Goal: Task Accomplishment & Management: Use online tool/utility

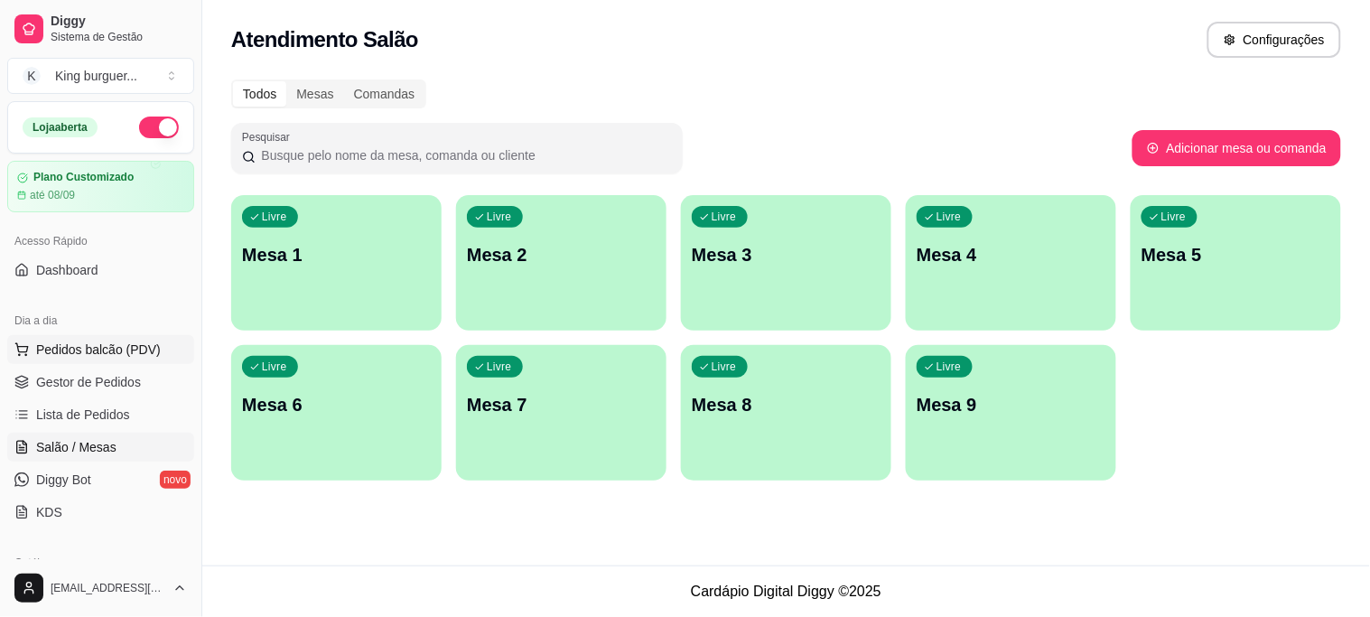
click at [130, 346] on span "Pedidos balcão (PDV)" at bounding box center [98, 349] width 125 height 18
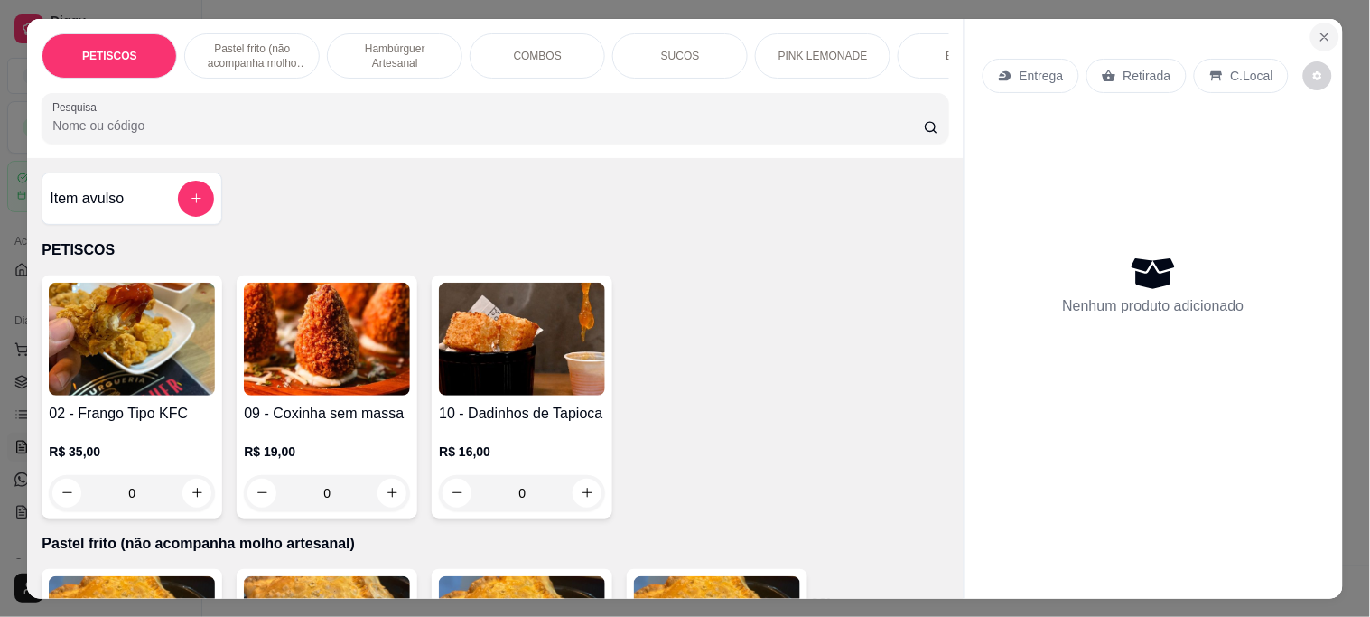
click at [1323, 30] on icon "Close" at bounding box center [1325, 37] width 14 height 14
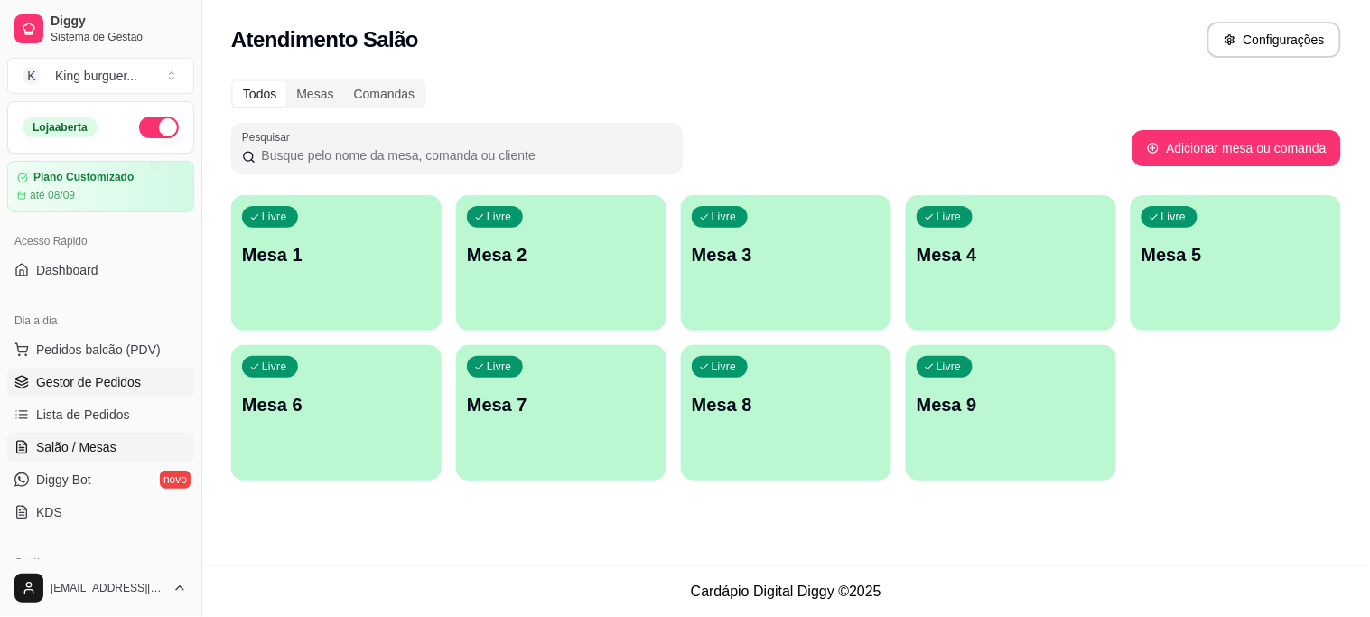
click at [92, 381] on span "Gestor de Pedidos" at bounding box center [88, 382] width 105 height 18
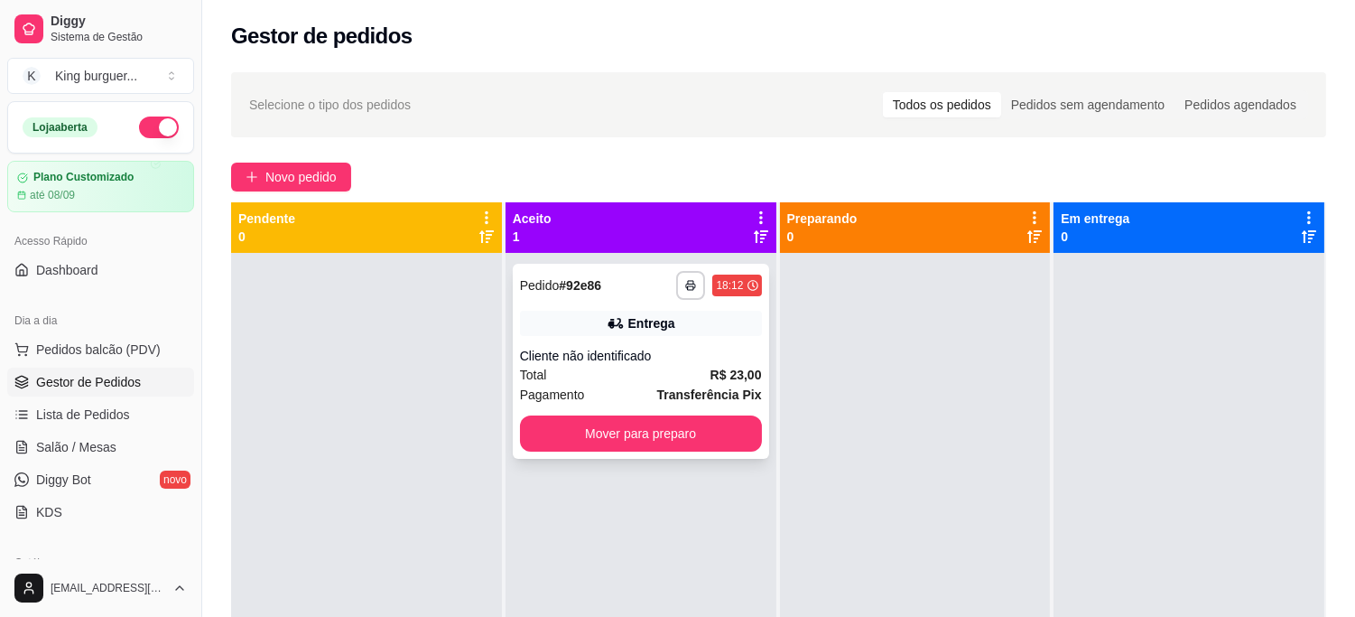
click at [653, 348] on div "Cliente não identificado" at bounding box center [641, 356] width 242 height 18
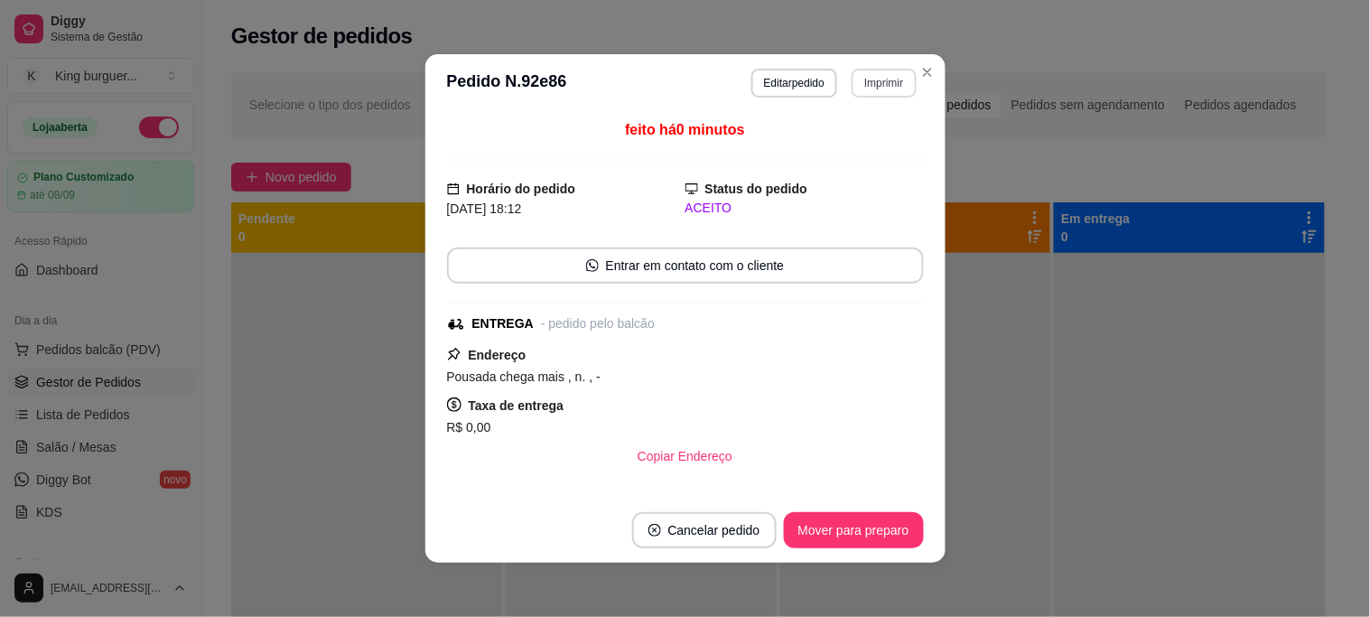
click at [871, 84] on button "Imprimir" at bounding box center [884, 83] width 64 height 29
click at [836, 154] on button "IMPRESSORA" at bounding box center [845, 147] width 126 height 28
click at [844, 526] on button "Mover para preparo" at bounding box center [854, 530] width 140 height 36
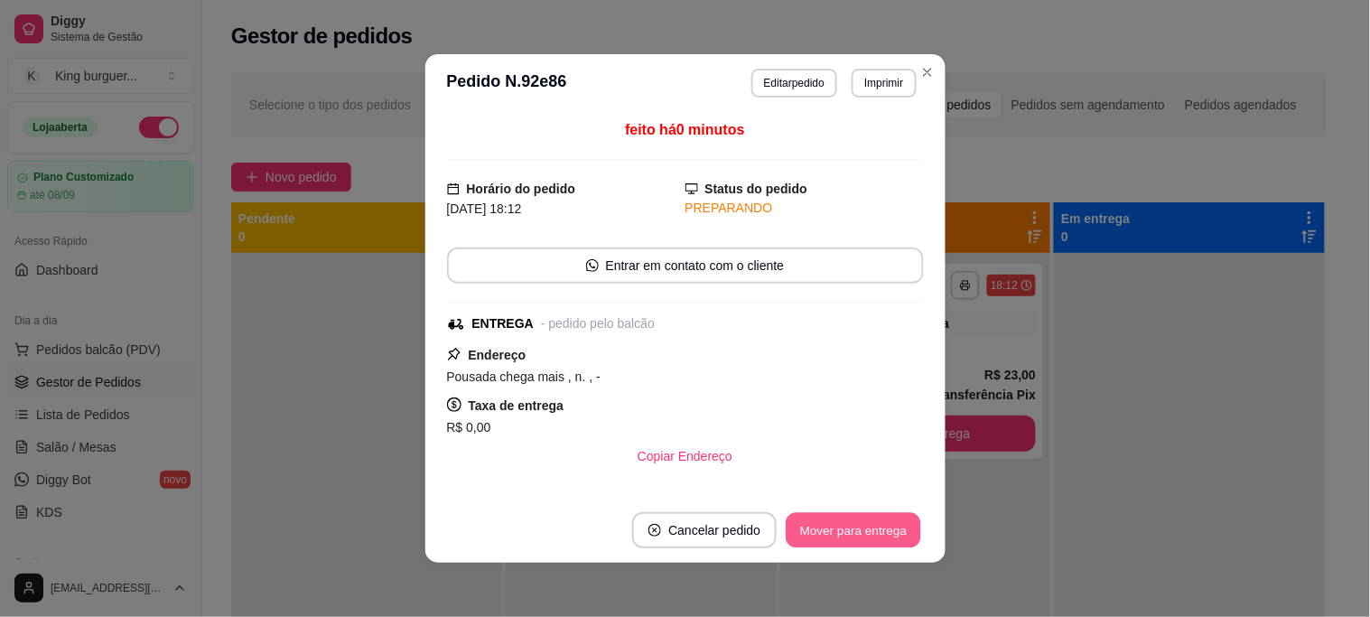
click at [851, 529] on button "Mover para entrega" at bounding box center [854, 530] width 135 height 35
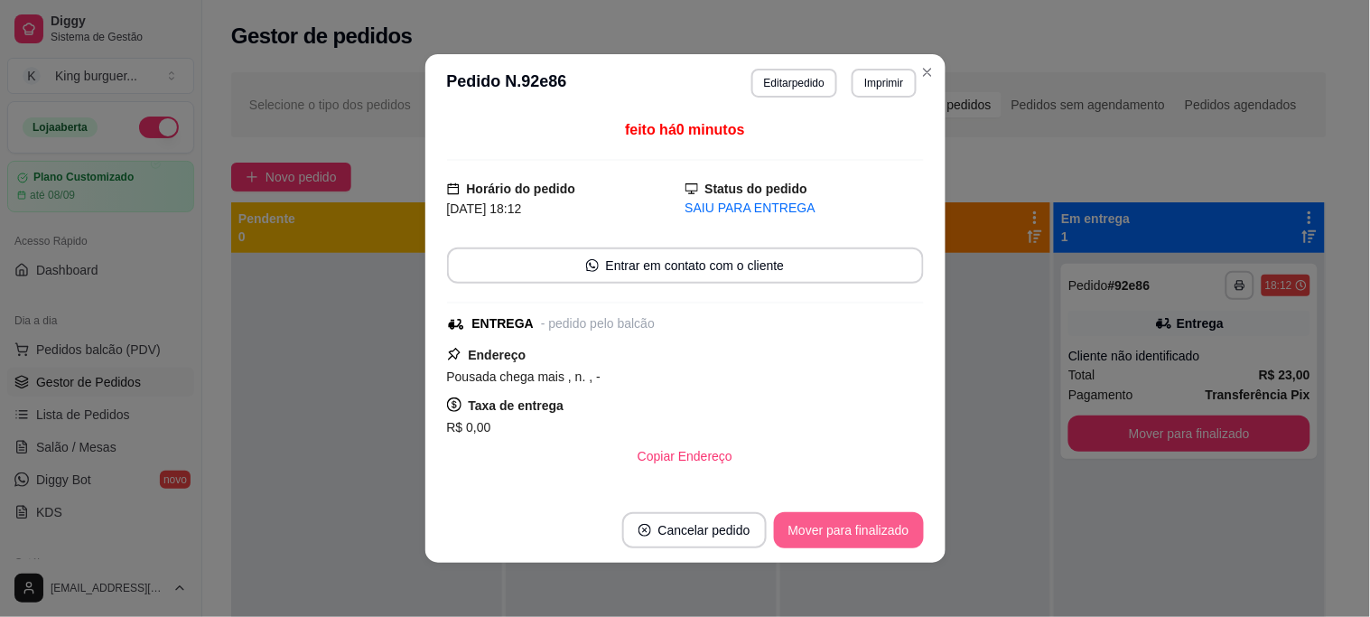
click at [873, 522] on button "Mover para finalizado" at bounding box center [849, 530] width 150 height 36
